Goal: Information Seeking & Learning: Learn about a topic

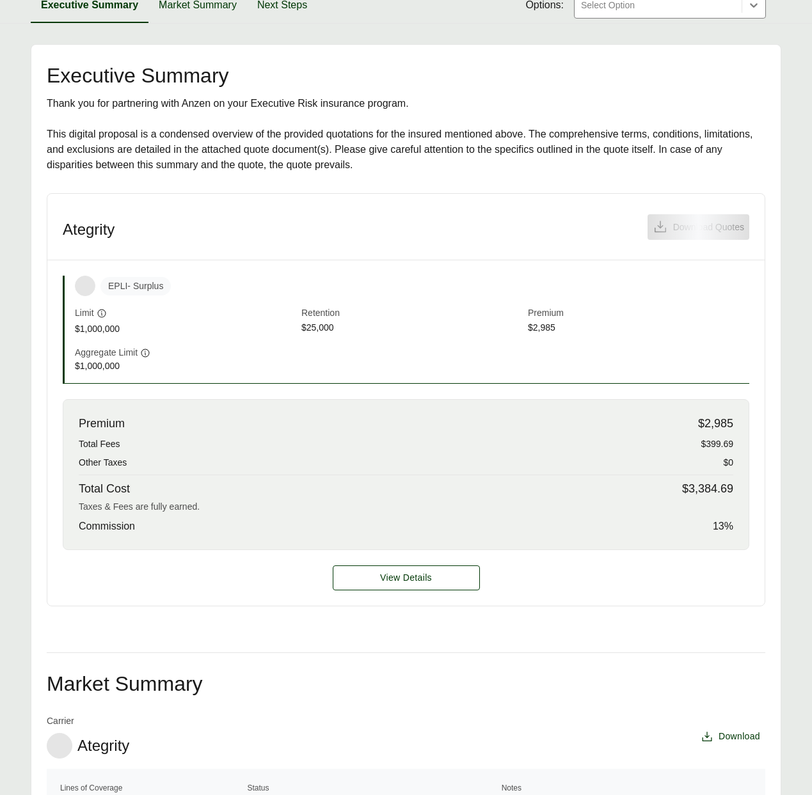
scroll to position [229, 0]
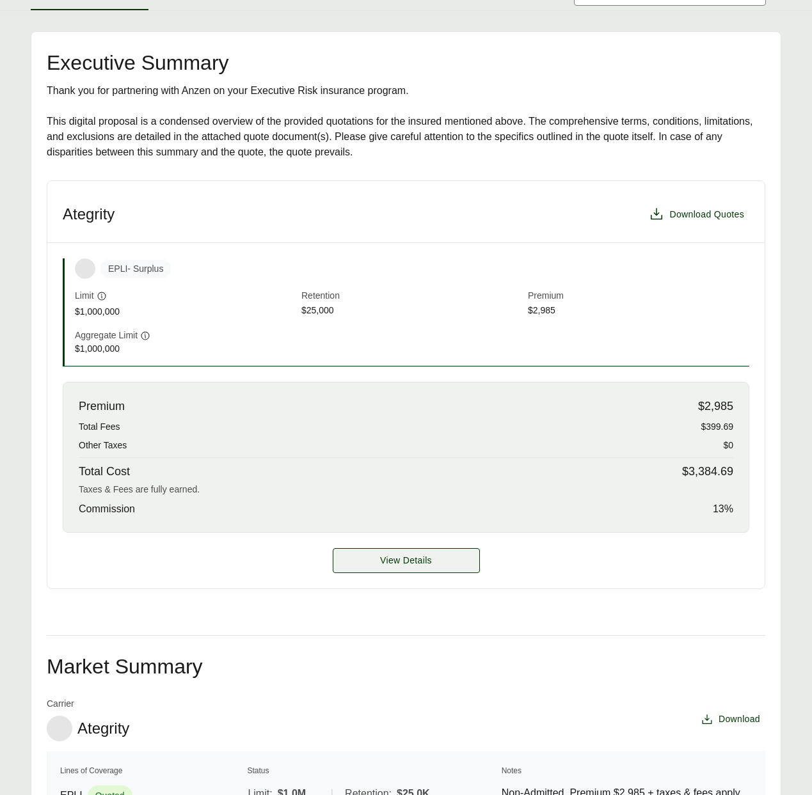
click at [389, 556] on span "View Details" at bounding box center [406, 560] width 52 height 13
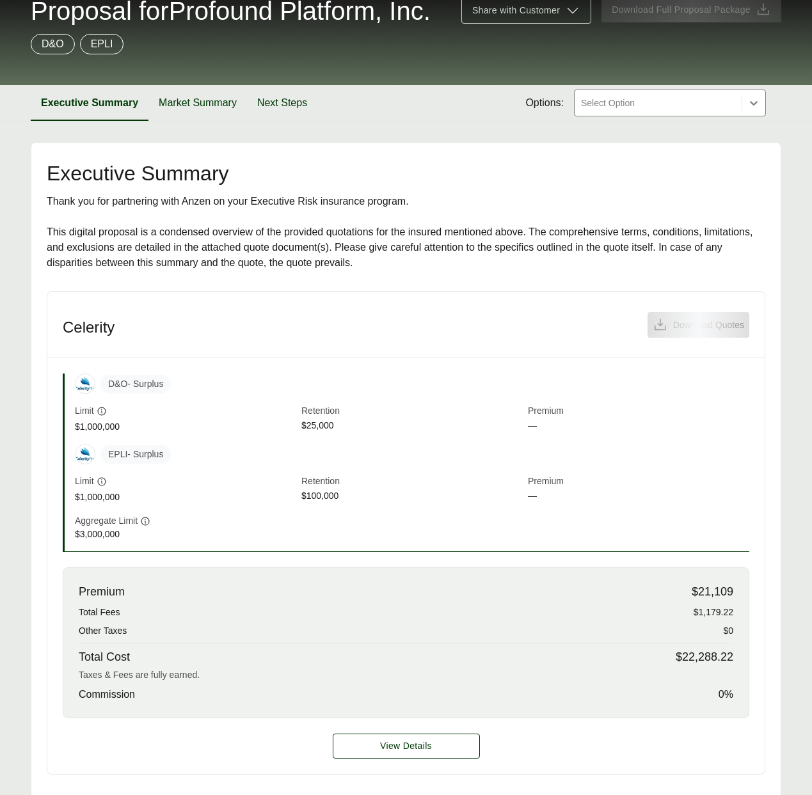
scroll to position [99, 0]
